Goal: Transaction & Acquisition: Purchase product/service

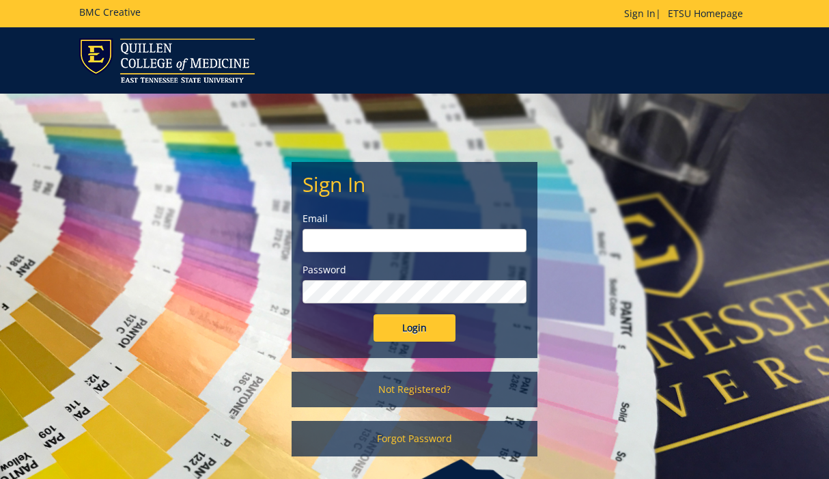
type input "covertk@etsu.edu"
click at [402, 333] on input "Login" at bounding box center [415, 327] width 82 height 27
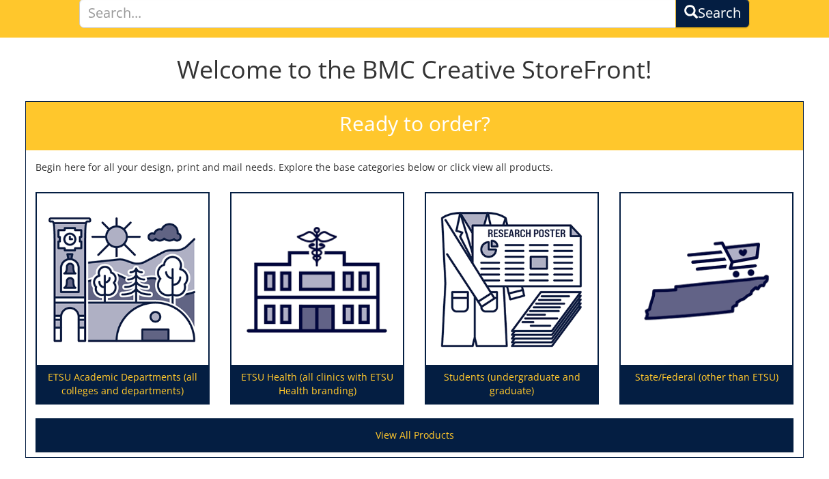
scroll to position [105, 0]
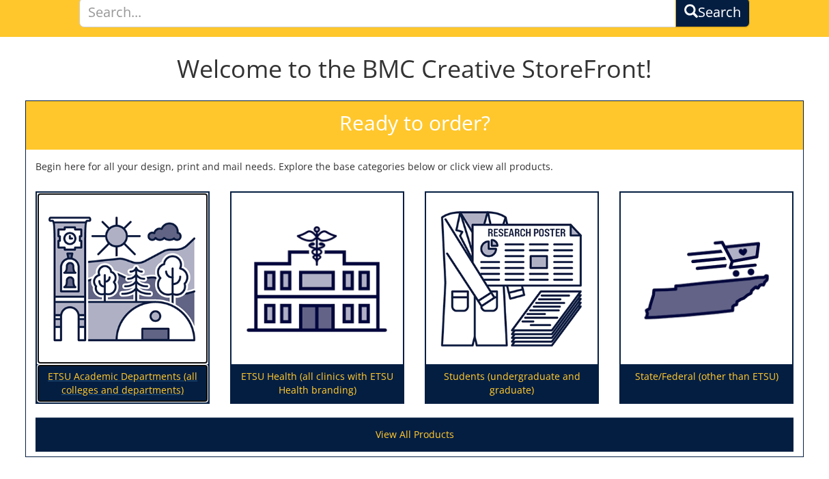
click at [128, 317] on img at bounding box center [122, 279] width 171 height 172
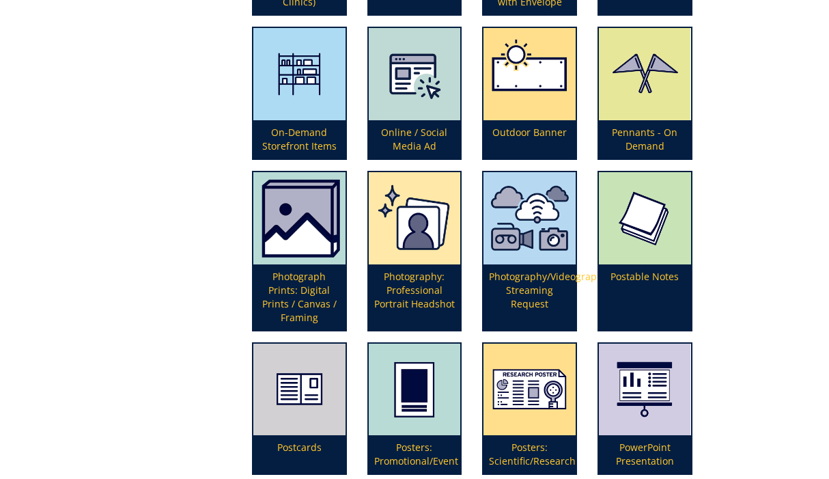
scroll to position [2691, 0]
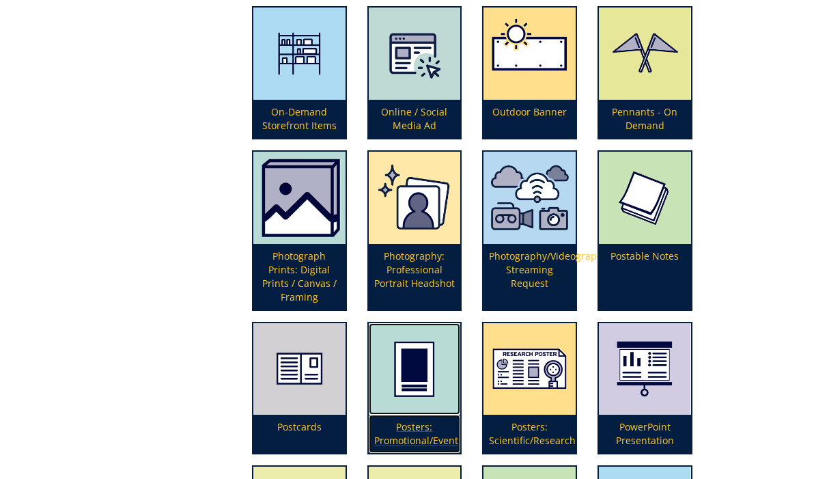
click at [413, 368] on img at bounding box center [415, 369] width 92 height 92
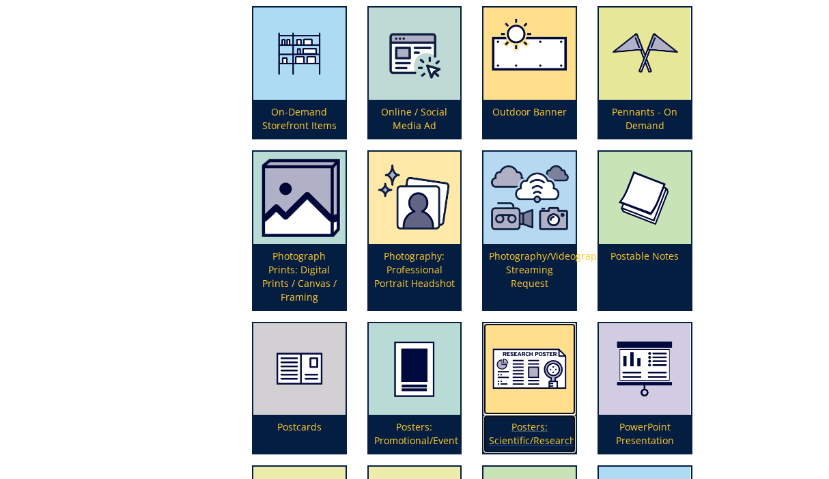
click at [516, 418] on p "Posters: Scientific/Research" at bounding box center [530, 434] width 92 height 38
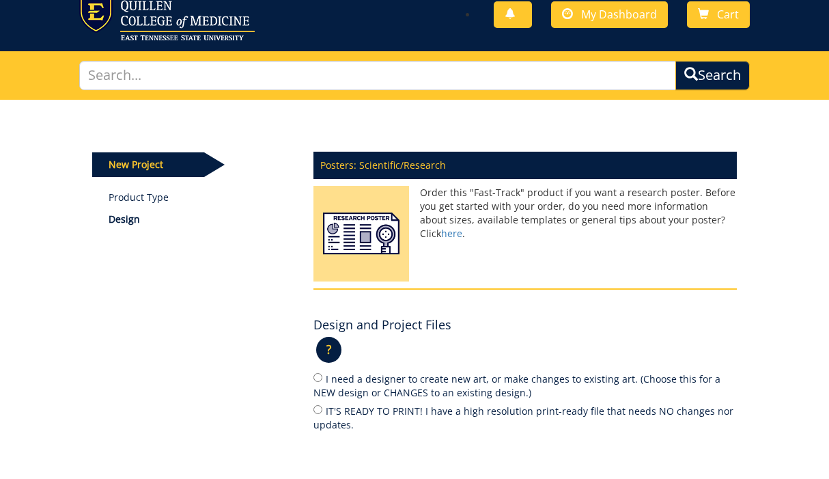
scroll to position [53, 0]
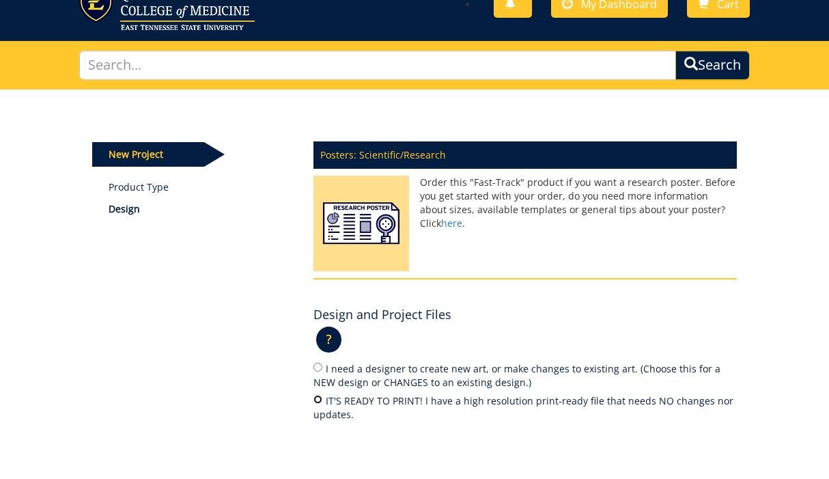
click at [320, 402] on input "IT'S READY TO PRINT! I have a high resolution print-ready file that needs NO ch…" at bounding box center [318, 399] width 9 height 9
radio input "true"
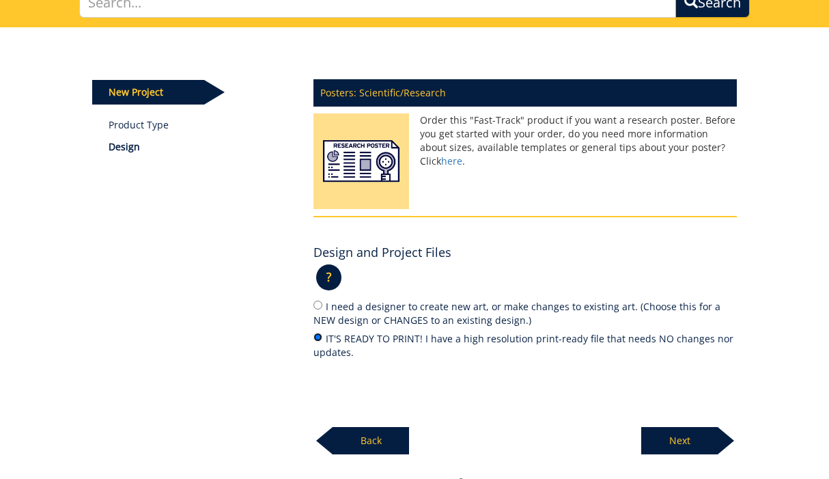
scroll to position [221, 0]
